Goal: Find specific page/section: Find specific page/section

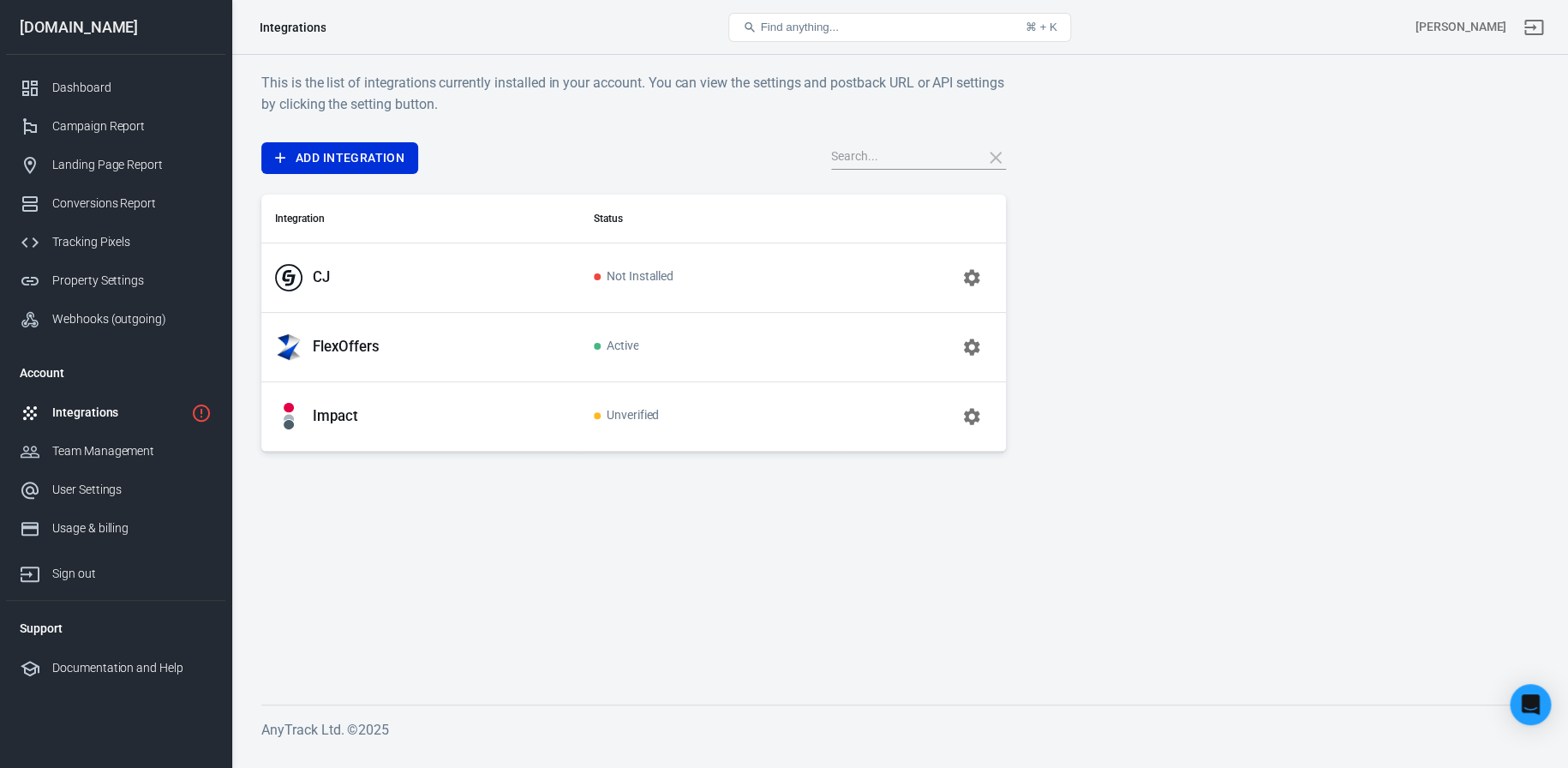
click at [352, 350] on p "FlexOffers" at bounding box center [347, 346] width 67 height 18
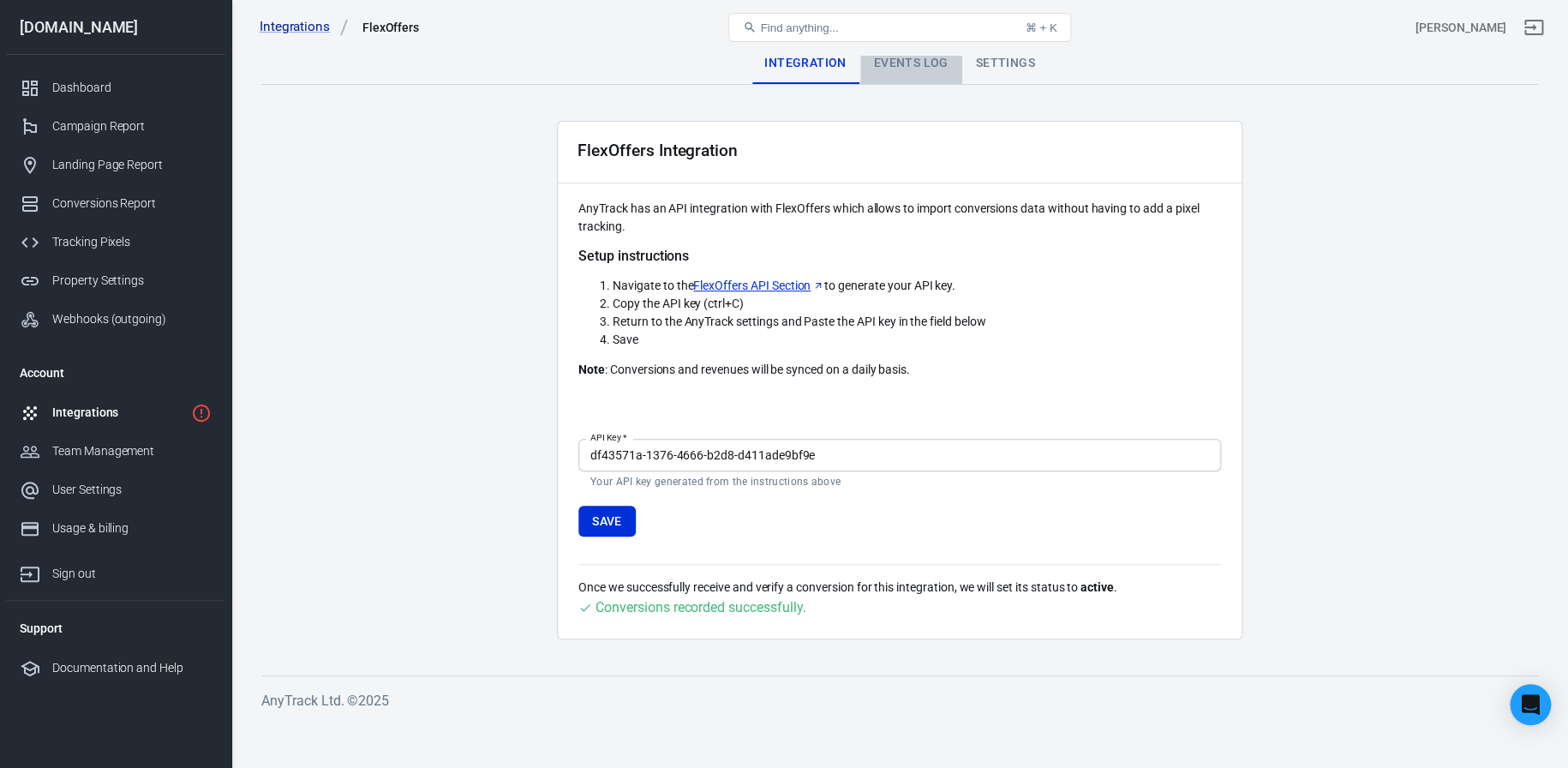
click at [892, 72] on div "Events Log" at bounding box center [912, 63] width 102 height 41
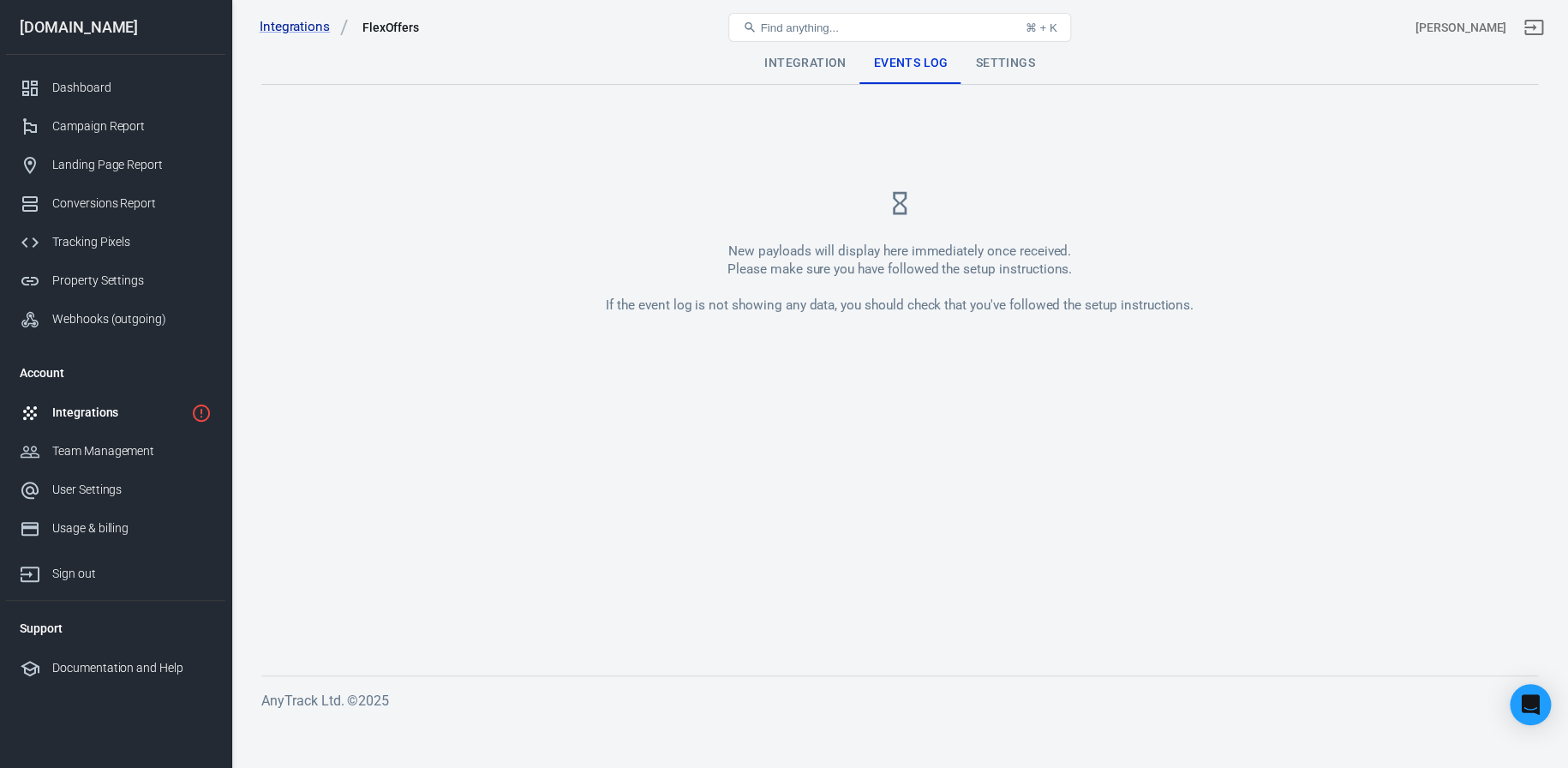
click at [1024, 46] on div "Find anything... ⌘ + K" at bounding box center [900, 27] width 427 height 41
click at [1015, 63] on div "Settings" at bounding box center [1005, 63] width 86 height 41
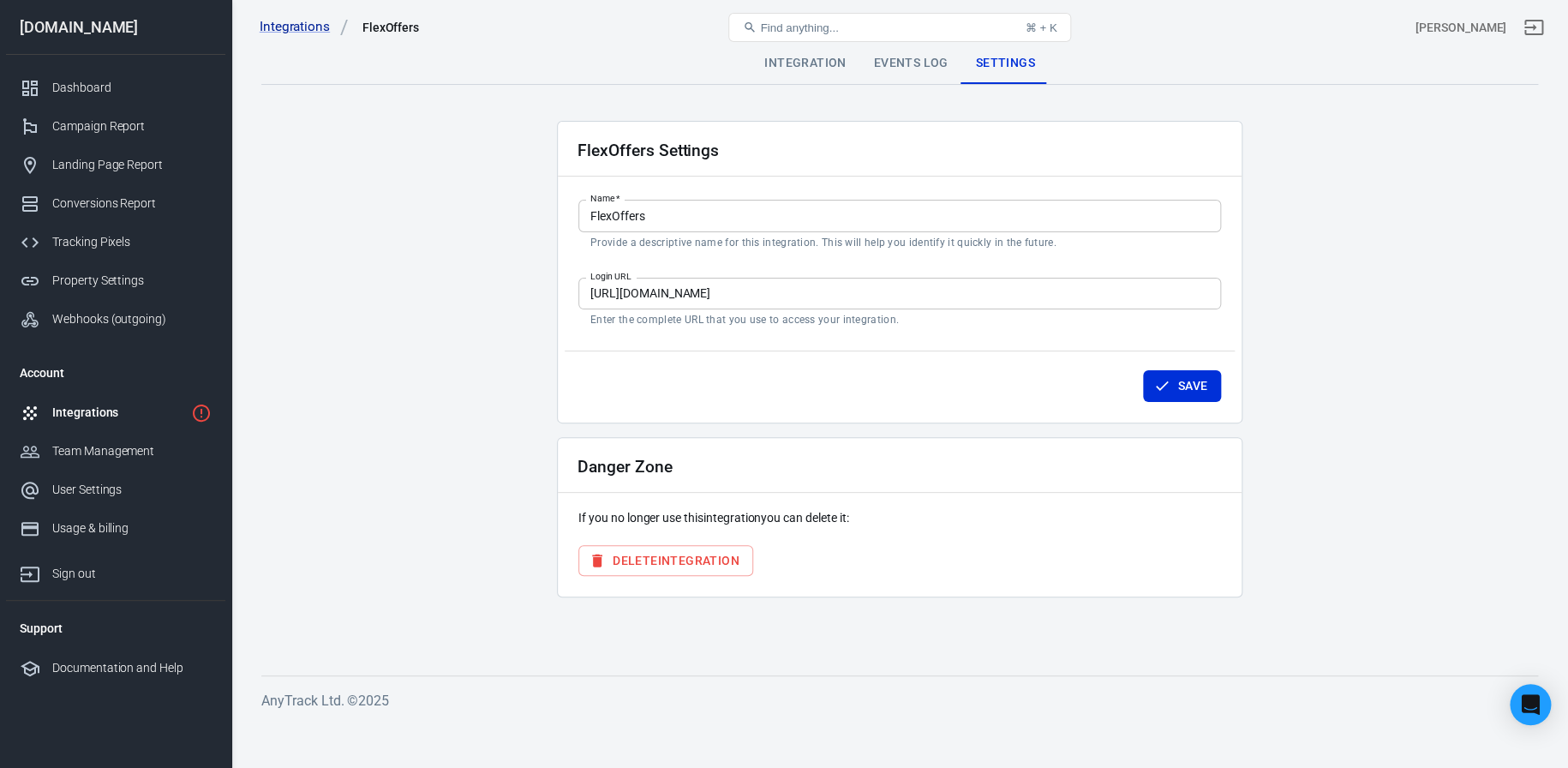
click at [780, 60] on div "Integration" at bounding box center [805, 63] width 109 height 41
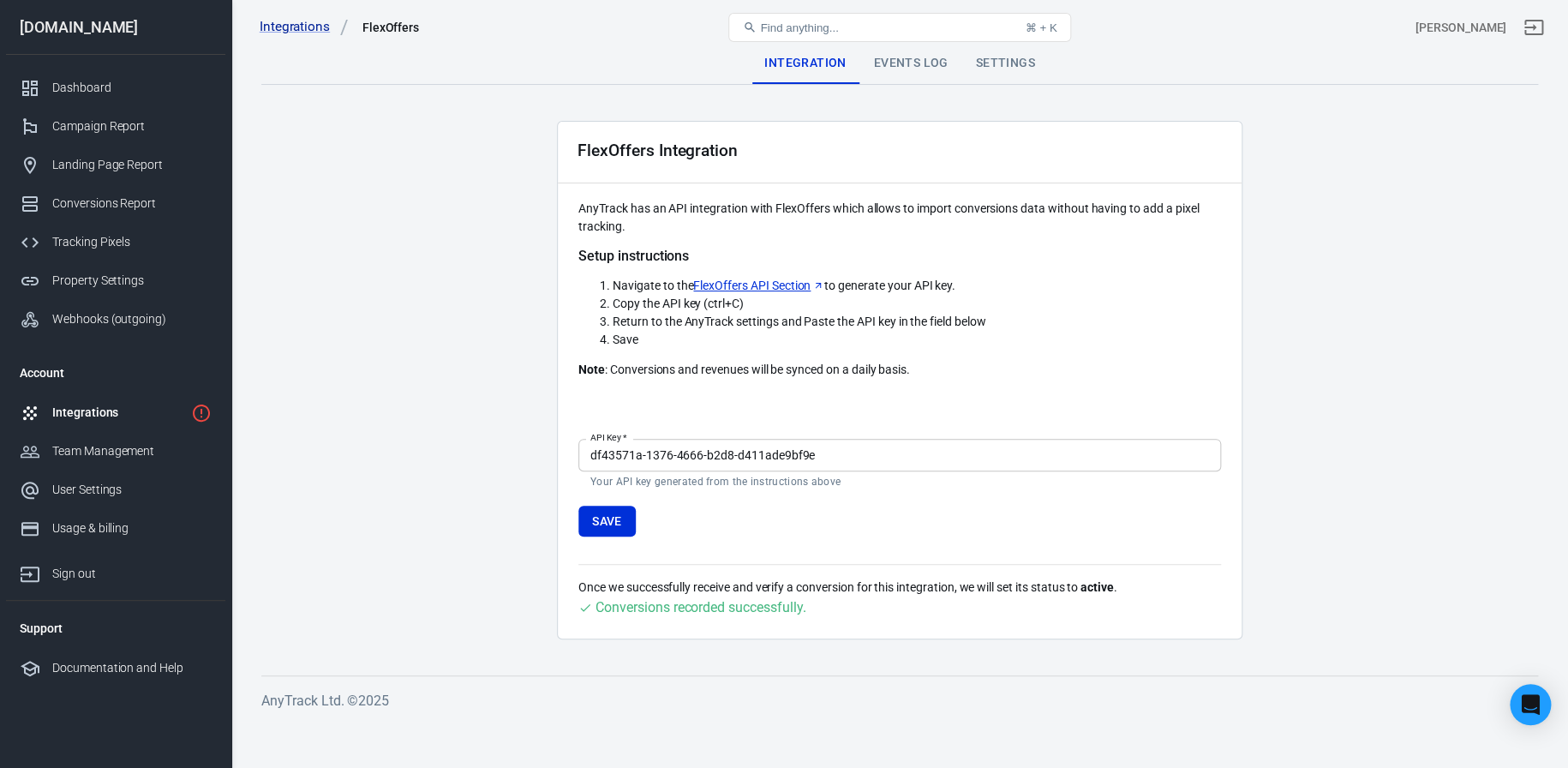
click at [779, 290] on link "FlexOffers API Section" at bounding box center [758, 285] width 131 height 18
click at [713, 290] on link "FlexOffers API Section" at bounding box center [758, 285] width 131 height 18
click at [763, 285] on link "FlexOffers API Section" at bounding box center [758, 285] width 131 height 18
click at [929, 70] on div "Events Log" at bounding box center [912, 63] width 102 height 41
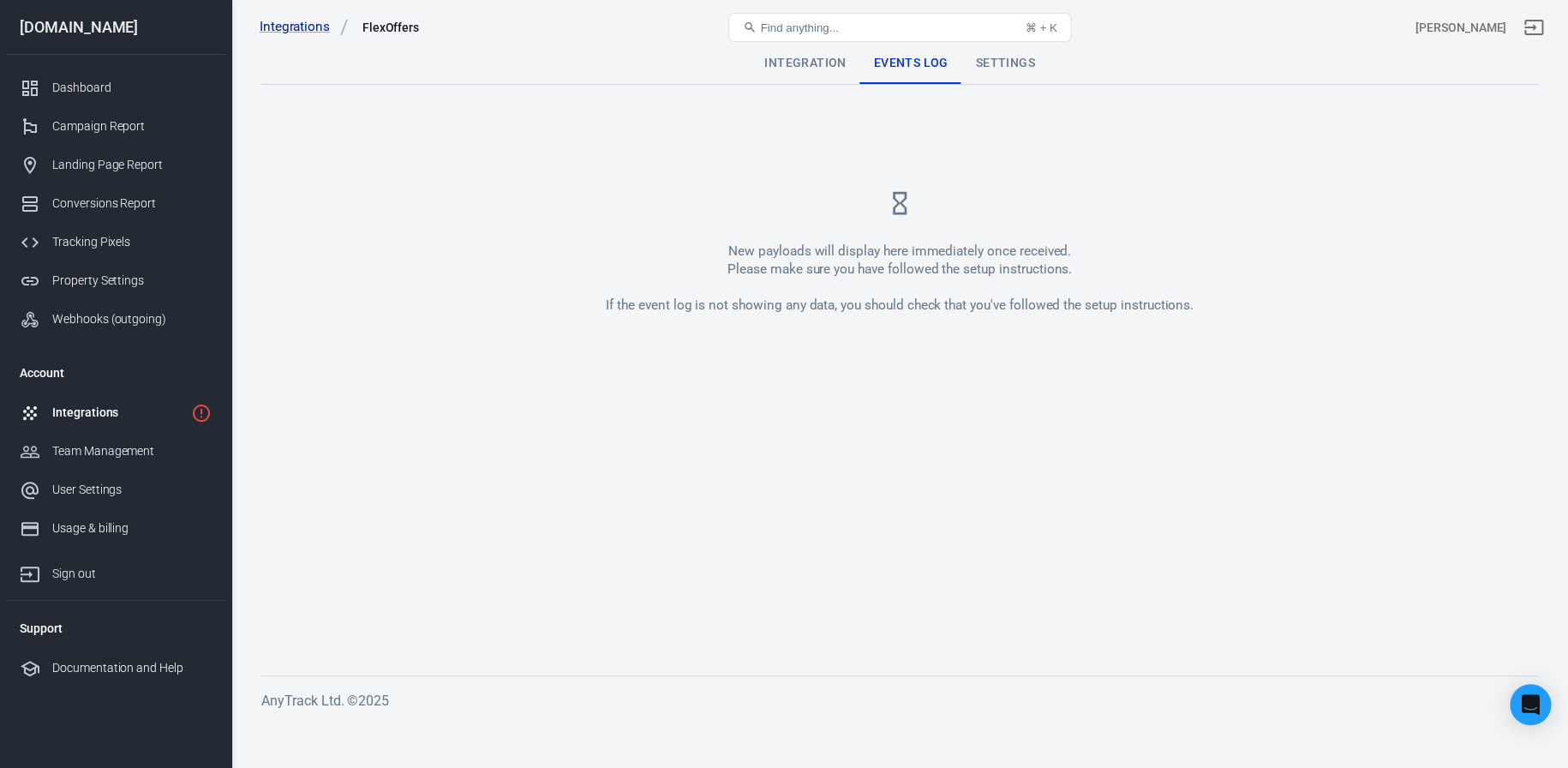
click at [982, 67] on div "Settings" at bounding box center [1005, 63] width 86 height 41
